Goal: Check status: Check status

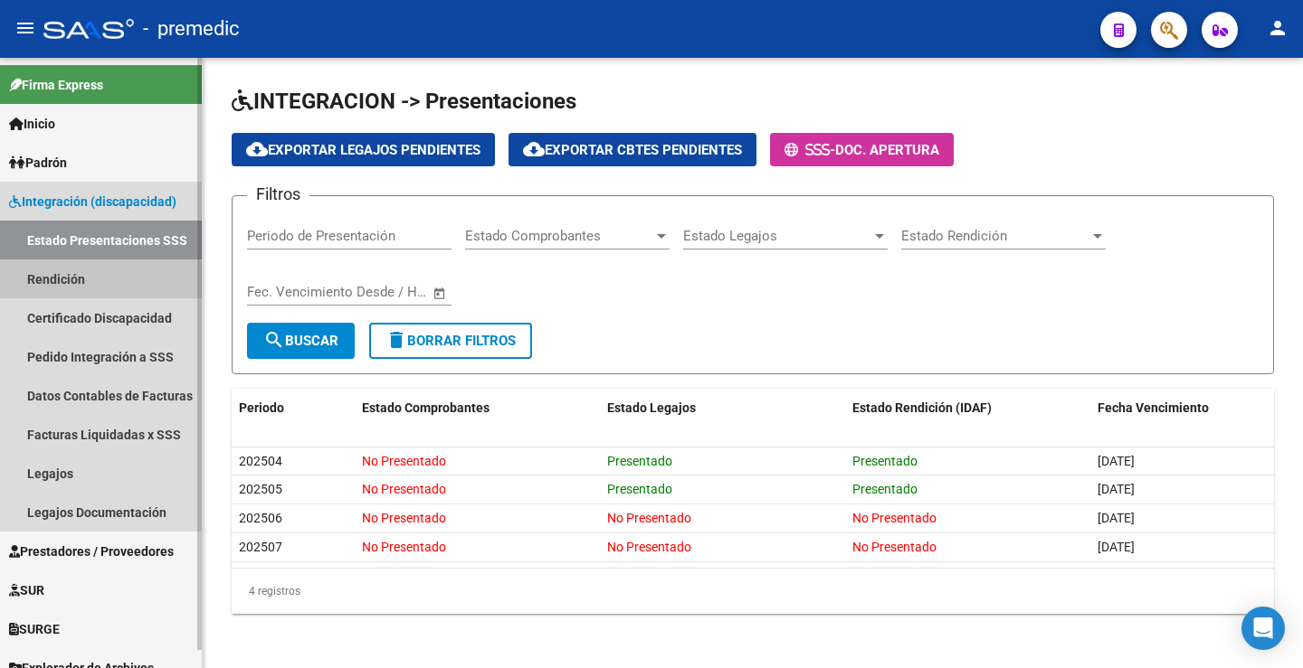
click at [75, 282] on link "Rendición" at bounding box center [101, 279] width 202 height 39
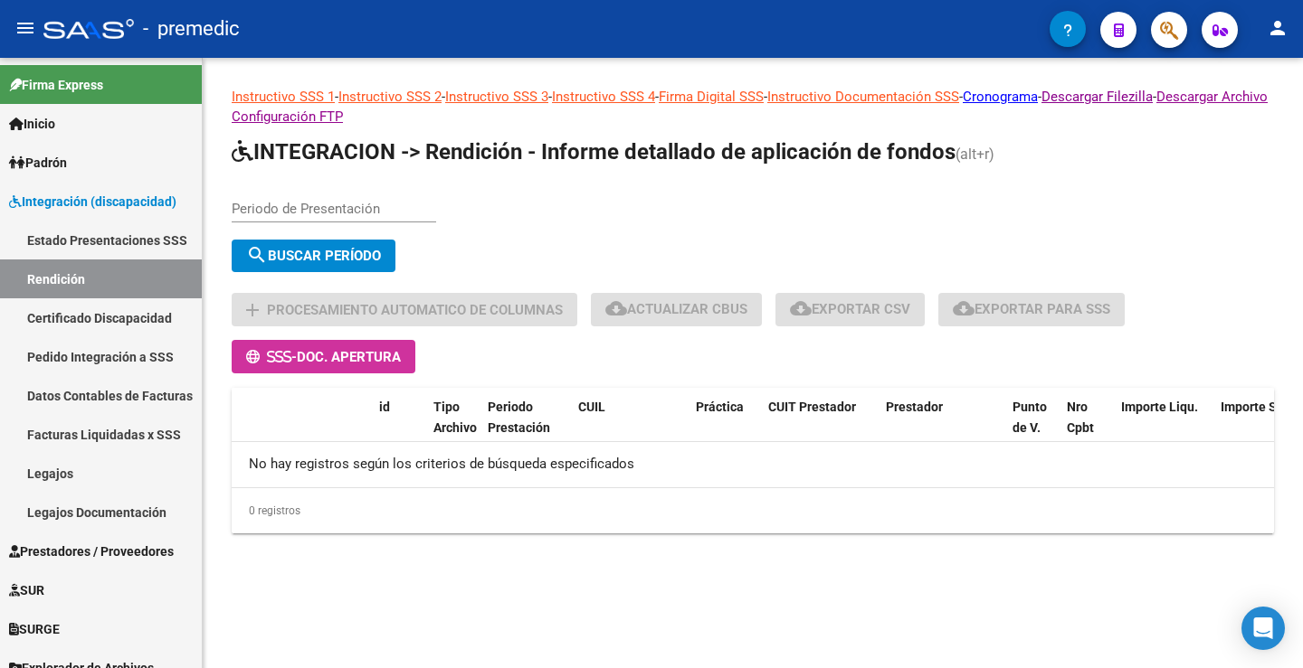
click at [280, 208] on input "Periodo de Presentación" at bounding box center [334, 209] width 204 height 16
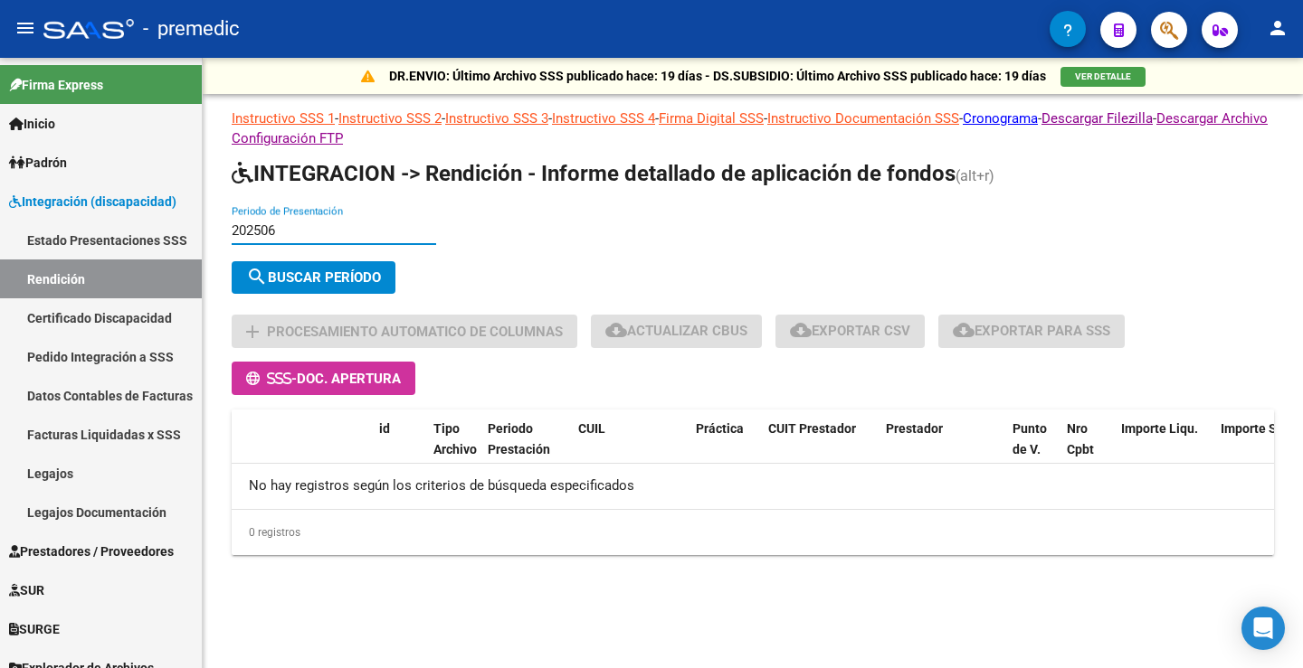
type input "202506"
click at [320, 265] on button "search Buscar Período" at bounding box center [314, 277] width 164 height 33
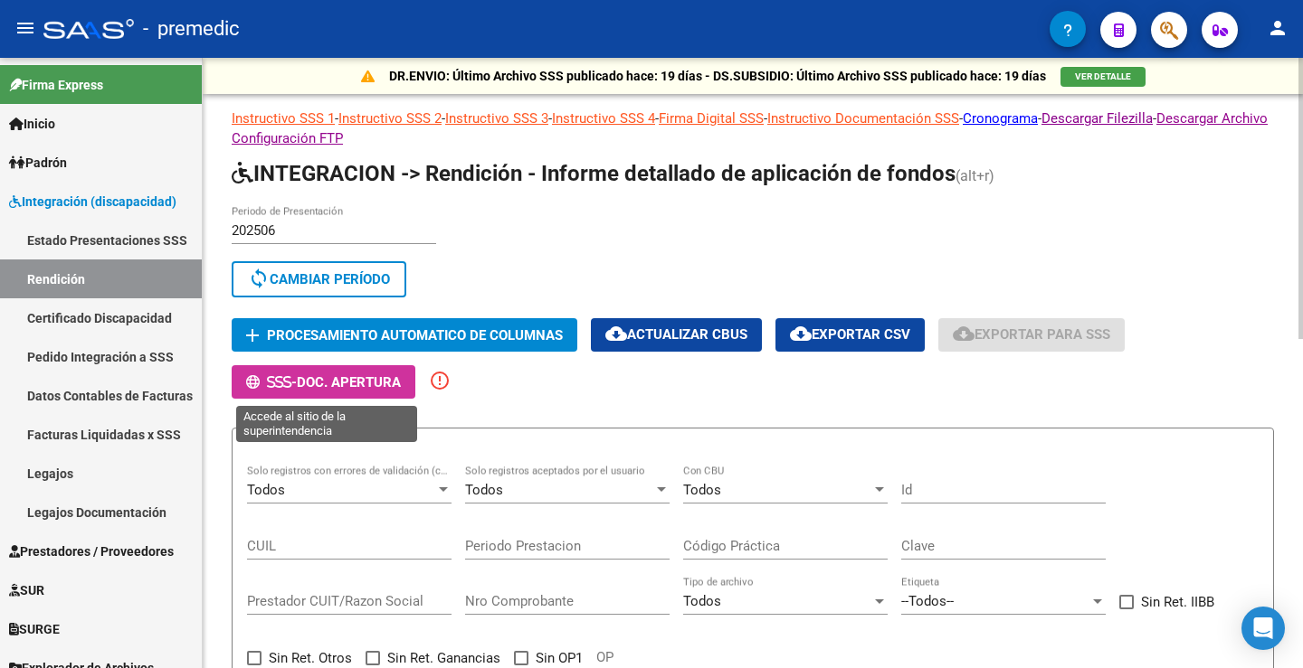
click at [400, 374] on span "Doc. Apertura" at bounding box center [349, 382] width 104 height 16
click at [570, 409] on app-list-header "INTEGRACION -> Rendición - Informe detallado de aplicación de fondos (alt+r) 20…" at bounding box center [753, 456] width 1042 height 595
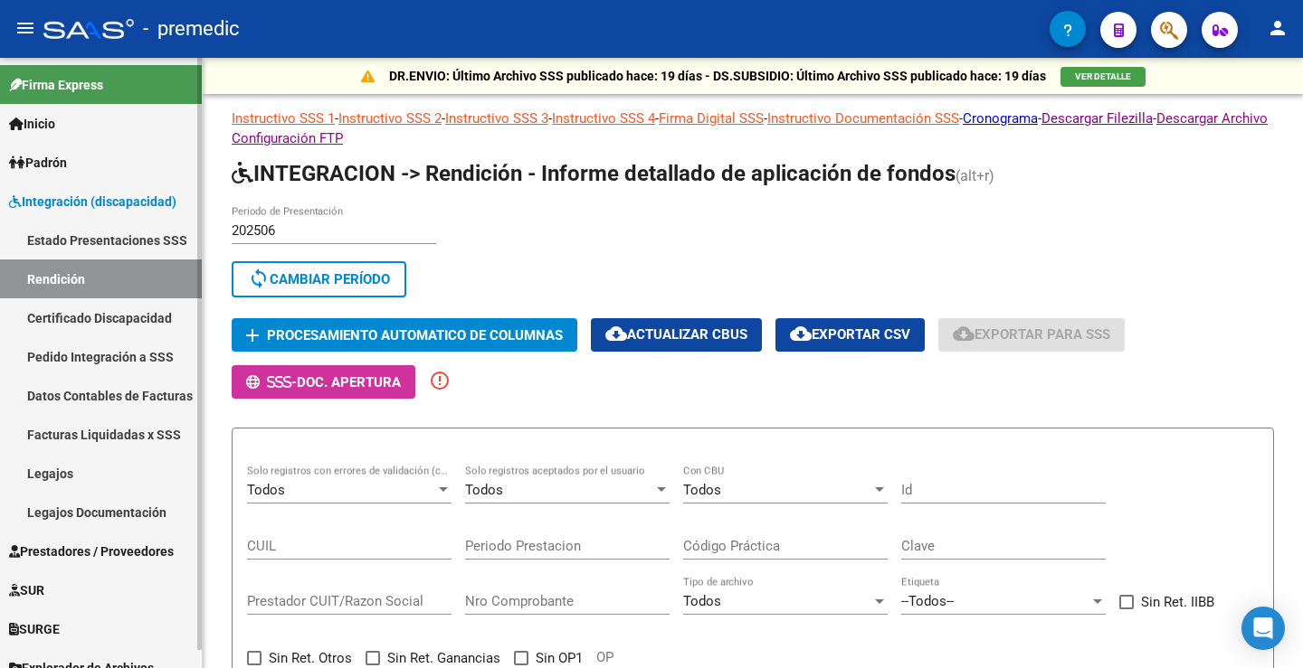
click at [85, 317] on link "Certificado Discapacidad" at bounding box center [101, 318] width 202 height 39
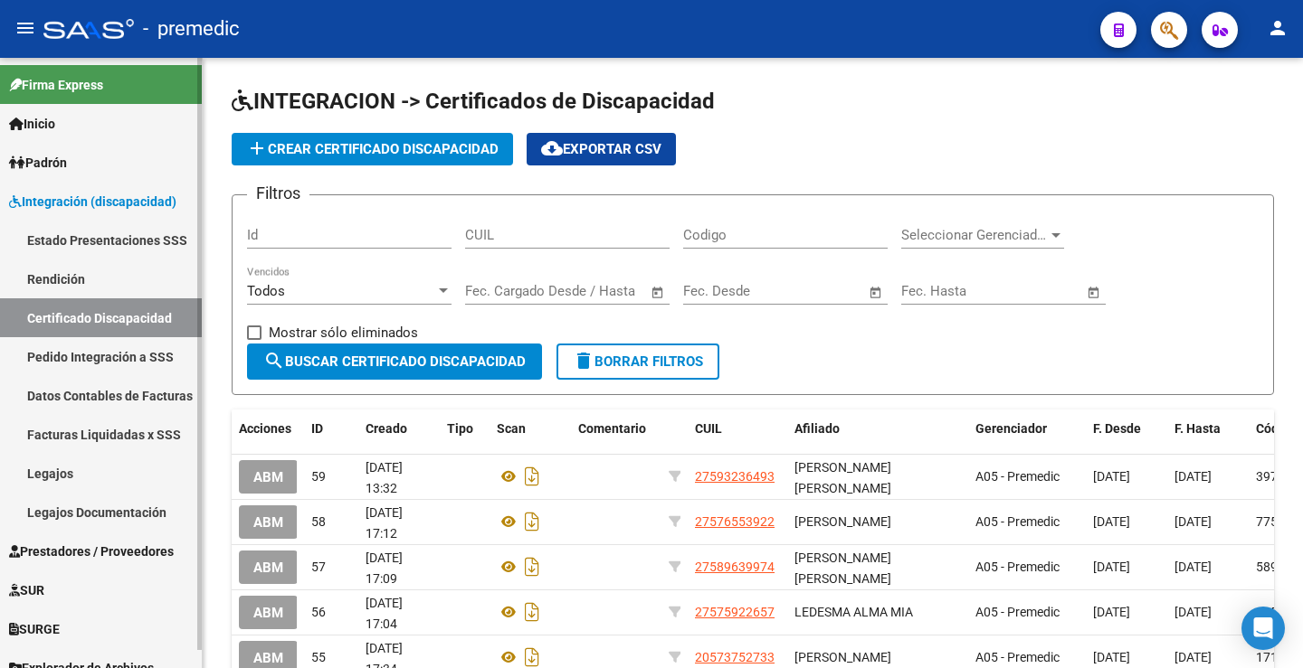
click at [116, 287] on link "Rendición" at bounding box center [101, 279] width 202 height 39
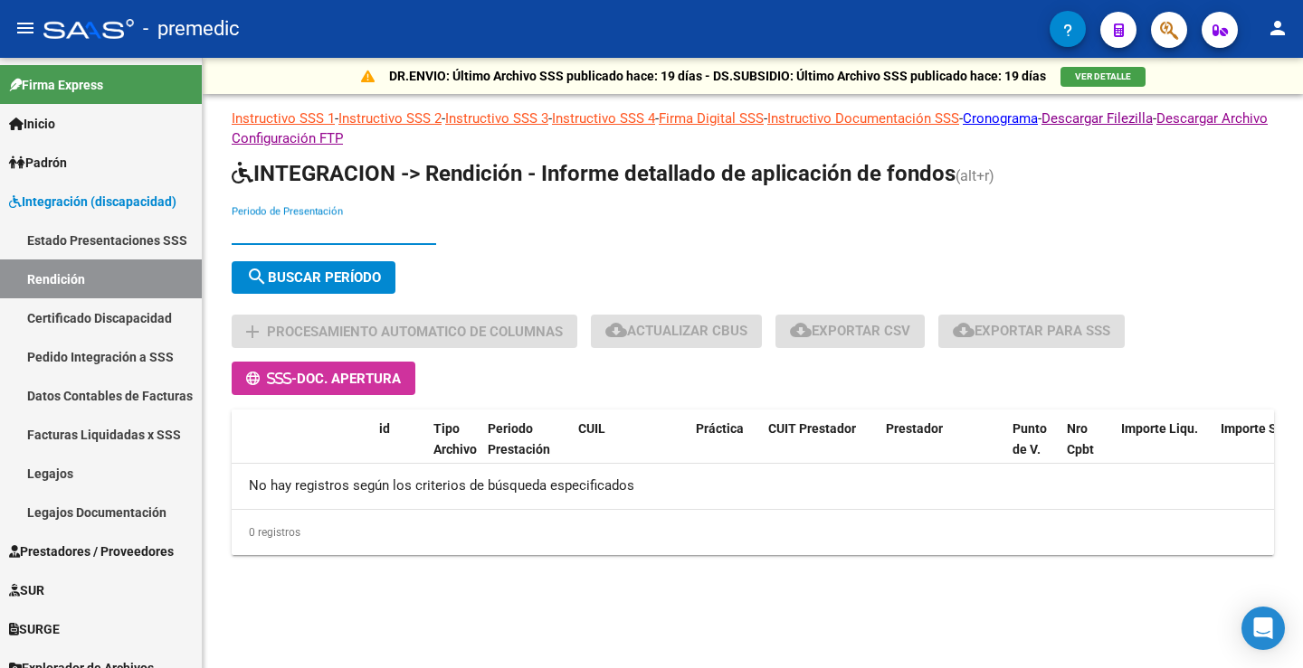
click at [330, 238] on input "Periodo de Presentación" at bounding box center [334, 231] width 204 height 16
type input "202506"
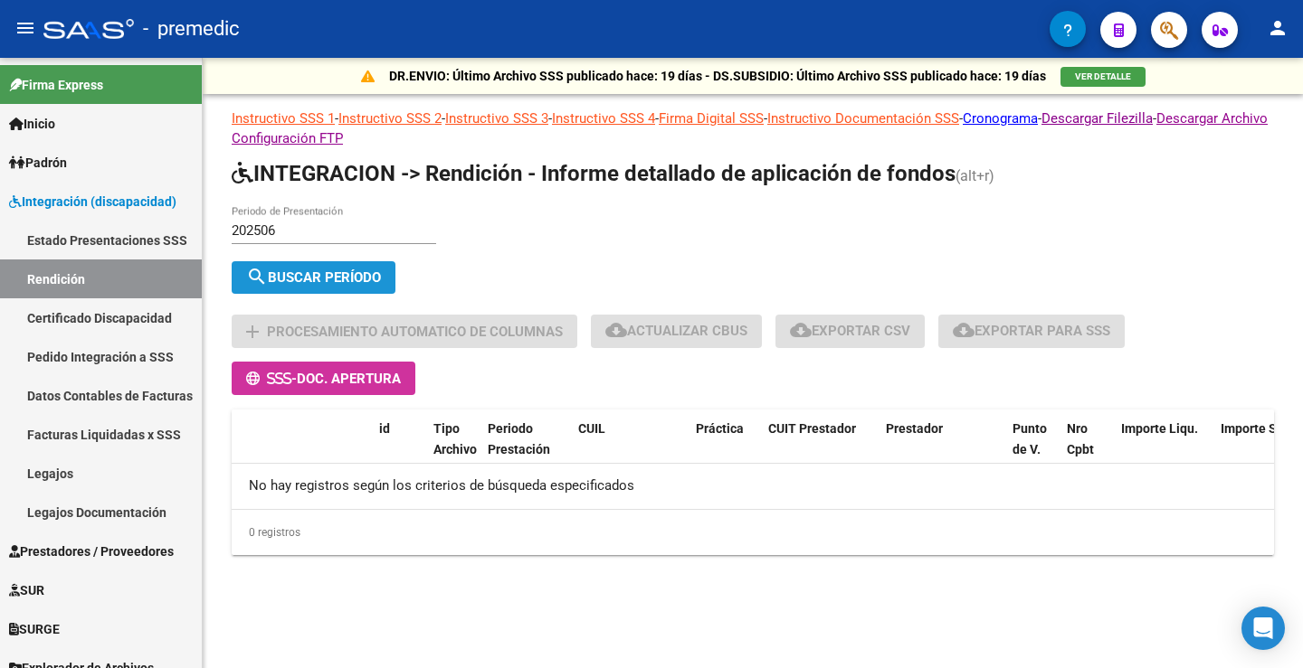
click at [349, 292] on button "search Buscar Período" at bounding box center [314, 277] width 164 height 33
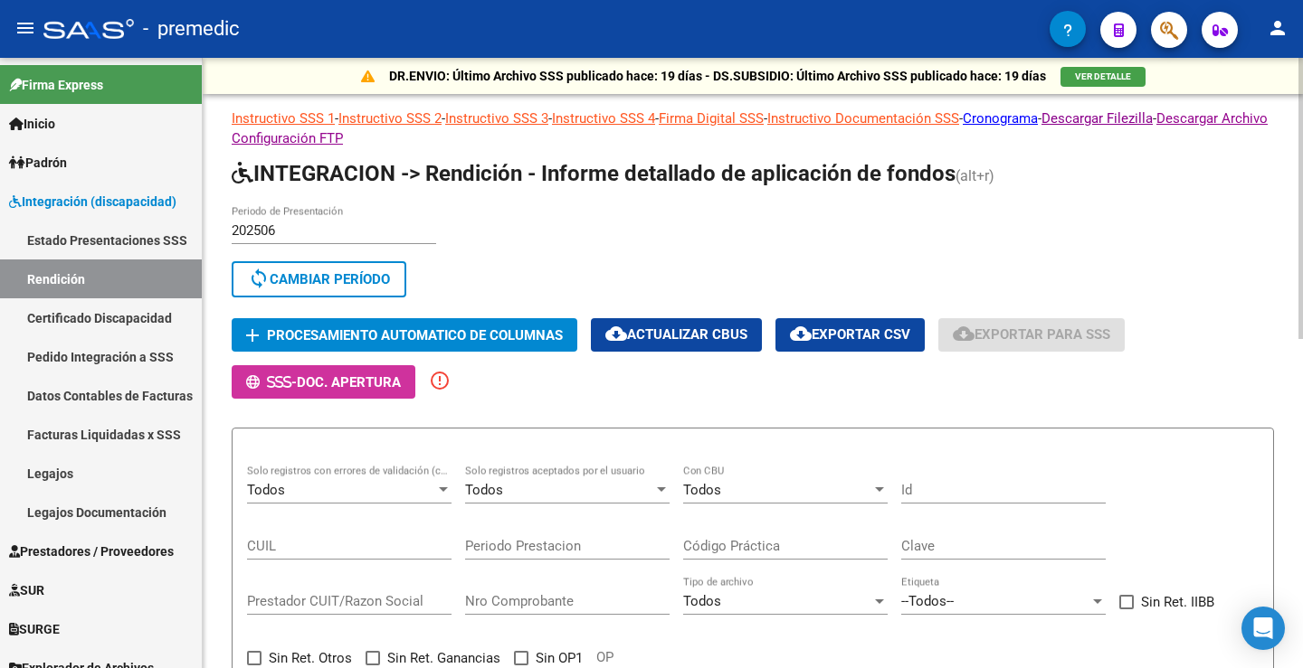
click at [334, 283] on span "sync Cambiar Período" at bounding box center [319, 279] width 142 height 16
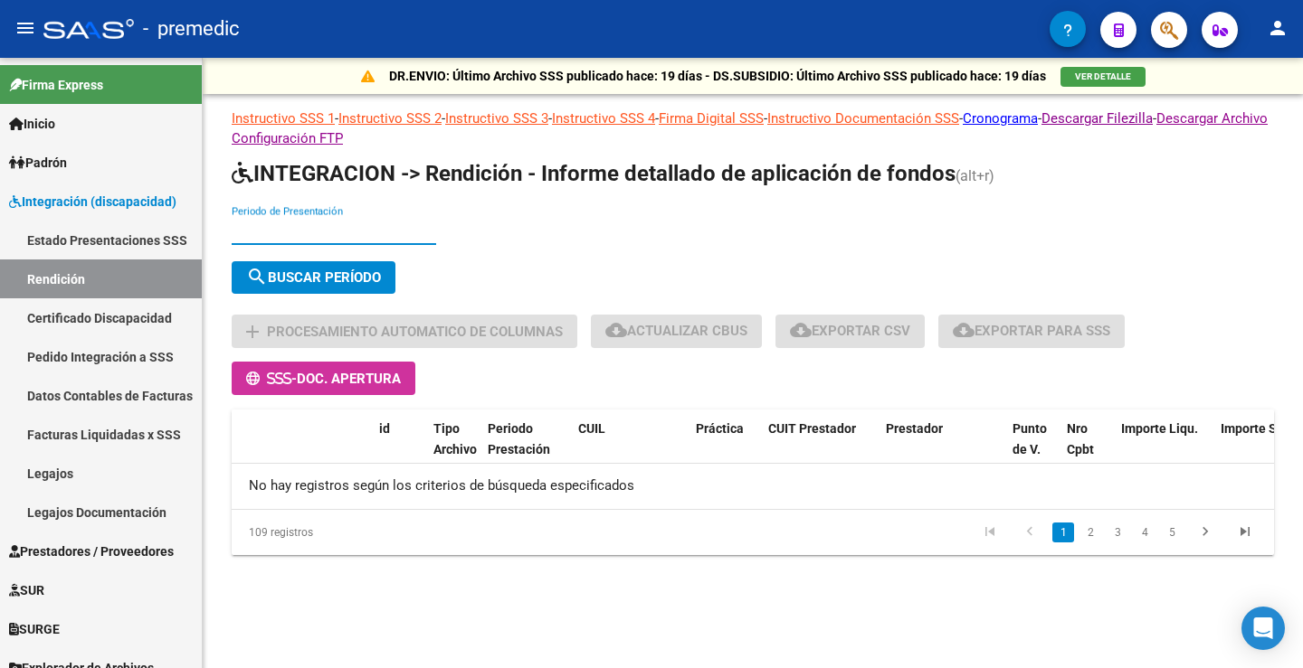
click at [331, 235] on input "Periodo de Presentación" at bounding box center [334, 231] width 204 height 16
type input "202505"
click at [355, 280] on span "search Buscar Período" at bounding box center [313, 278] width 135 height 16
